Goal: Information Seeking & Learning: Find specific fact

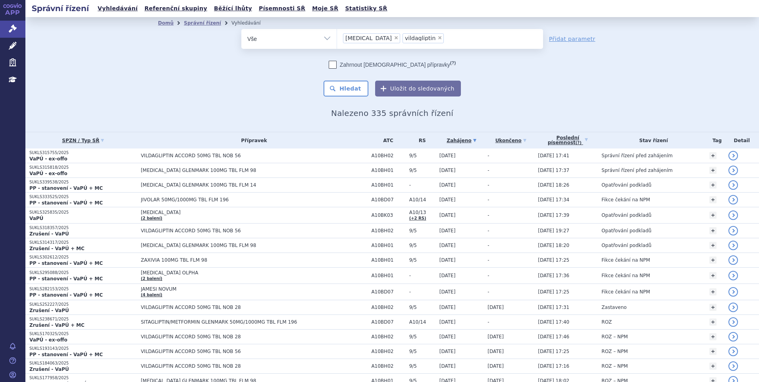
click at [375, 35] on li "× sitagliptin" at bounding box center [371, 38] width 57 height 10
click at [337, 35] on select "sitagliptin vildagliptin" at bounding box center [337, 39] width 0 height 20
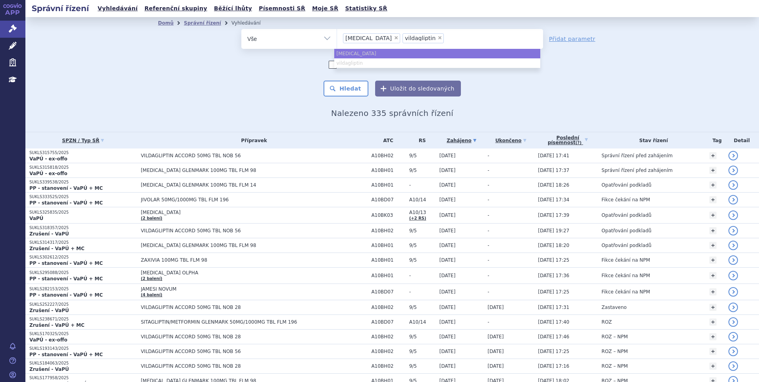
click at [367, 39] on li "× sitagliptin" at bounding box center [371, 38] width 57 height 10
click at [337, 39] on select "sitagliptin vildagliptin" at bounding box center [337, 39] width 0 height 20
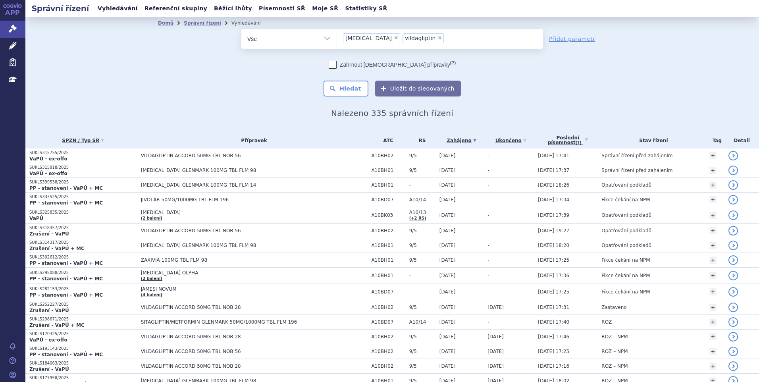
click at [394, 38] on span "×" at bounding box center [396, 37] width 5 height 5
click at [337, 38] on select "sitagliptin vildagliptin" at bounding box center [337, 39] width 0 height 20
select select "vildagliptin"
click at [378, 38] on span "×" at bounding box center [380, 37] width 5 height 5
click at [337, 38] on select "sitagliptin vildagliptin" at bounding box center [337, 39] width 0 height 20
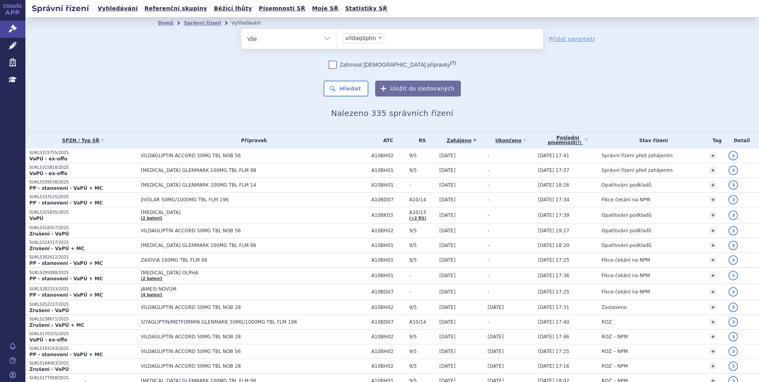
select select
type input "ly"
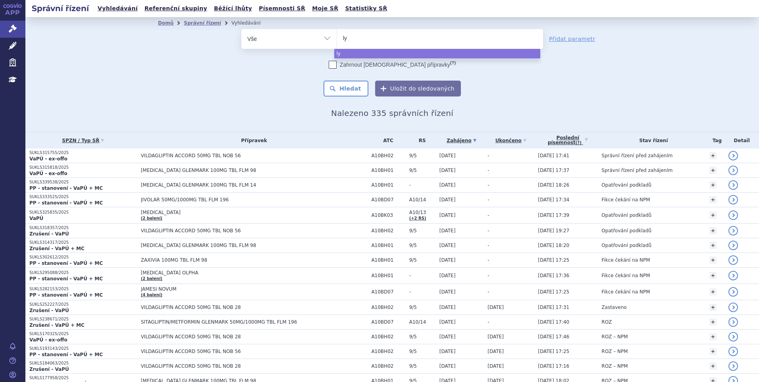
type input "lyn"
type input "lynpar"
type input "lynparza"
select select "lynparza"
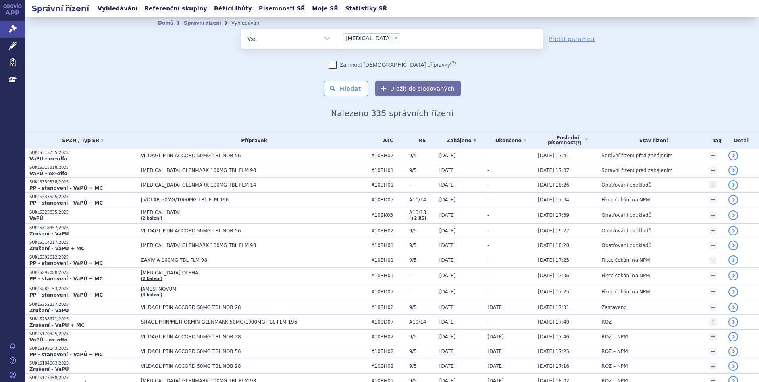
click at [341, 79] on div "Zahrnout bratrské přípravky (?) Hledat Uložit do sledovaných" at bounding box center [392, 79] width 302 height 36
click at [342, 86] on button "Hledat" at bounding box center [346, 89] width 45 height 16
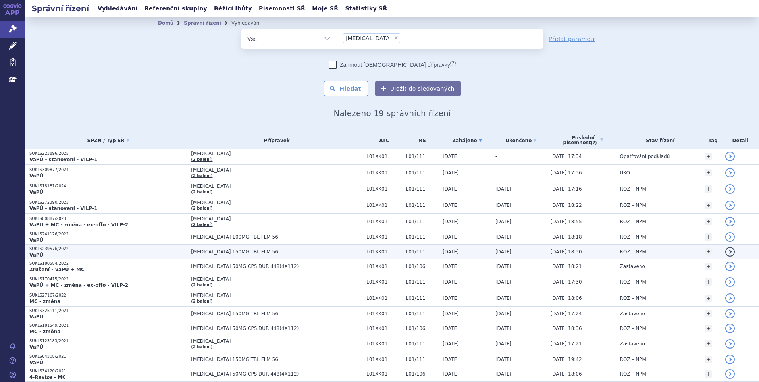
click at [33, 246] on p "SUKLS239576/2022" at bounding box center [108, 249] width 158 height 6
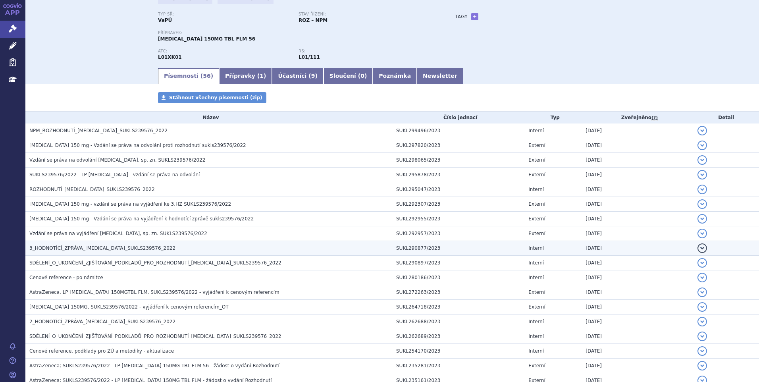
scroll to position [79, 0]
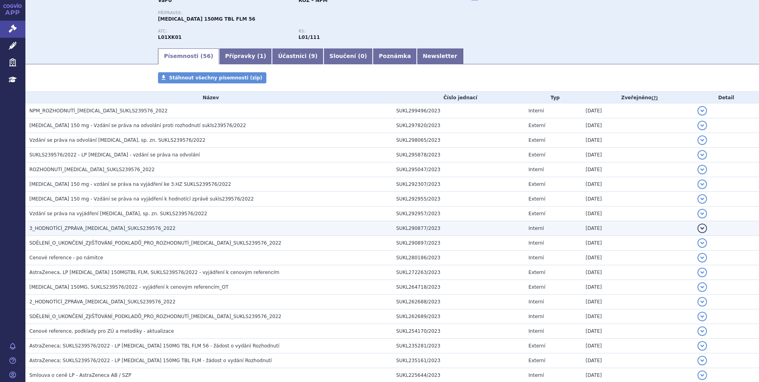
click at [59, 226] on span "3_HODNOTÍCÍ_ZPRÁVA_LYNPARZA_SUKLS239576_2022" at bounding box center [102, 229] width 146 height 6
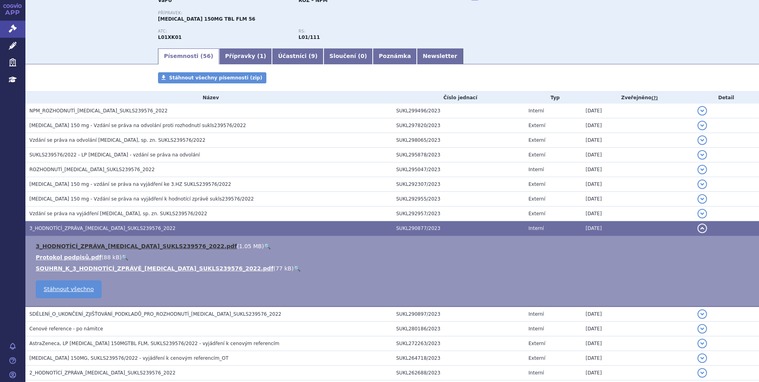
click at [69, 246] on link "3_HODNOTÍCÍ_ZPRÁVA_LYNPARZA_SUKLS239576_2022.pdf" at bounding box center [136, 246] width 201 height 6
